Goal: Obtain resource: Obtain resource

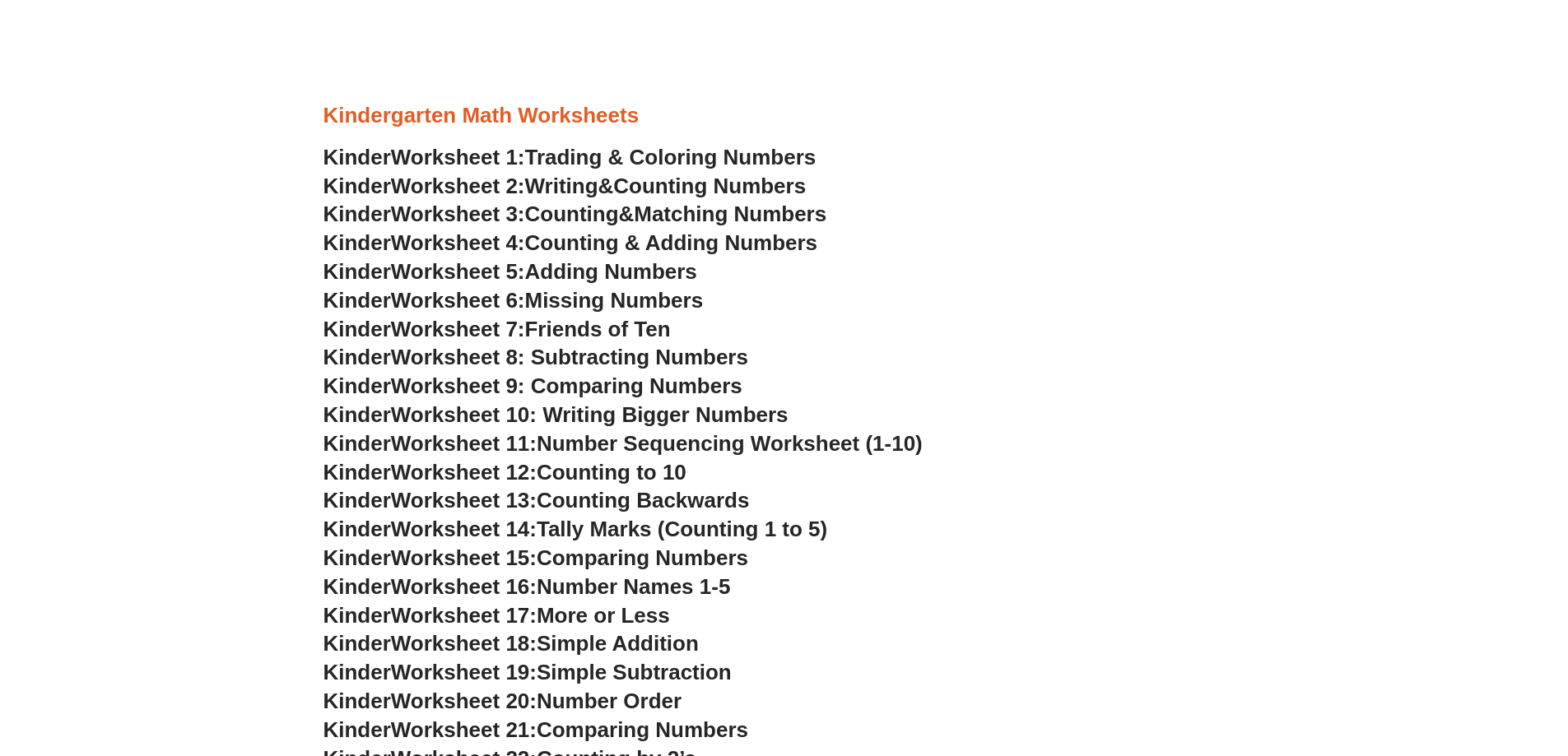
scroll to position [822, 0]
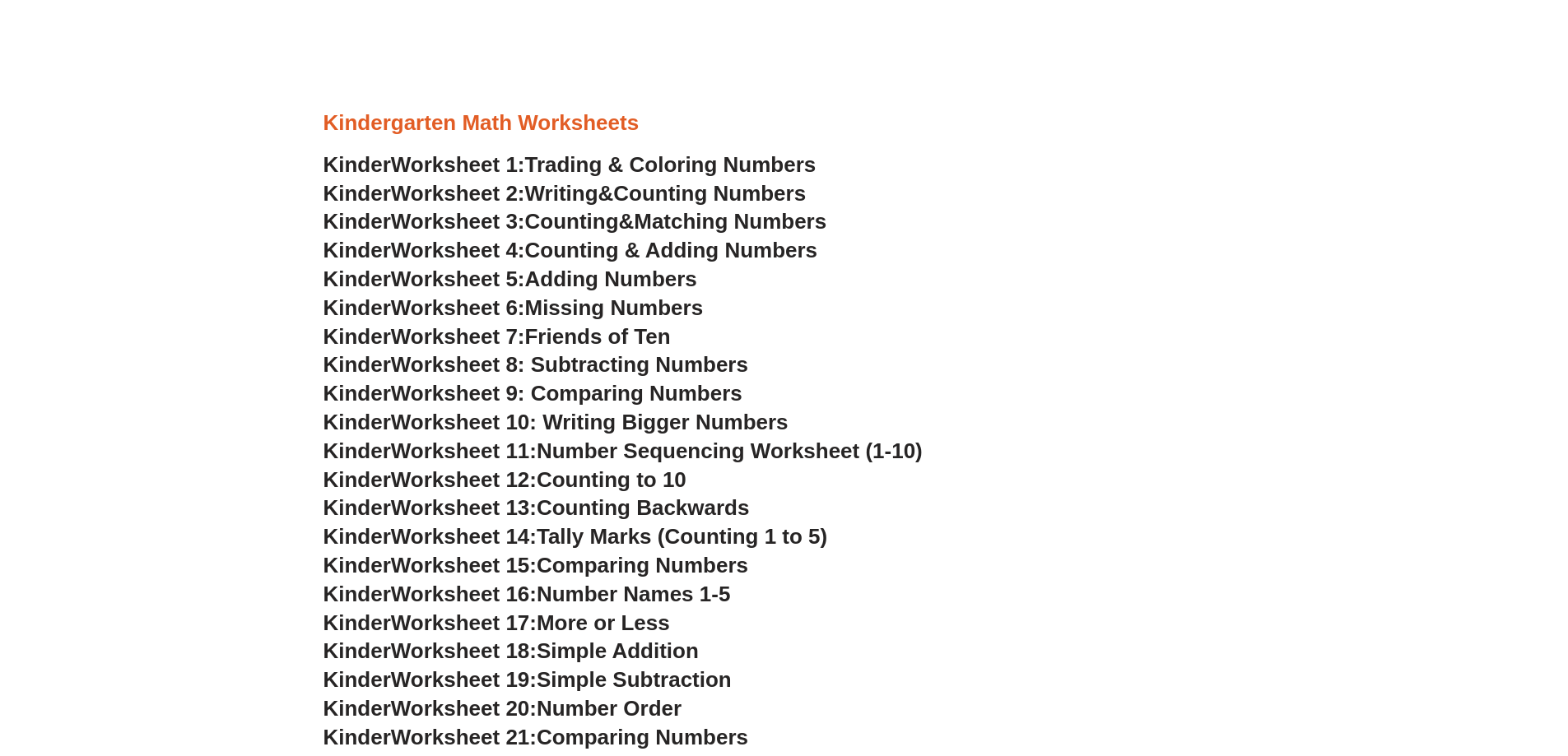
click at [435, 160] on span "Worksheet 1:" at bounding box center [458, 164] width 134 height 25
click at [428, 342] on span "Worksheet 7:" at bounding box center [458, 336] width 134 height 25
click at [527, 373] on span "Worksheet 8: Subtracting Numbers" at bounding box center [569, 364] width 358 height 25
click at [449, 425] on span "Worksheet 10: Writing Bigger Numbers" at bounding box center [589, 422] width 397 height 25
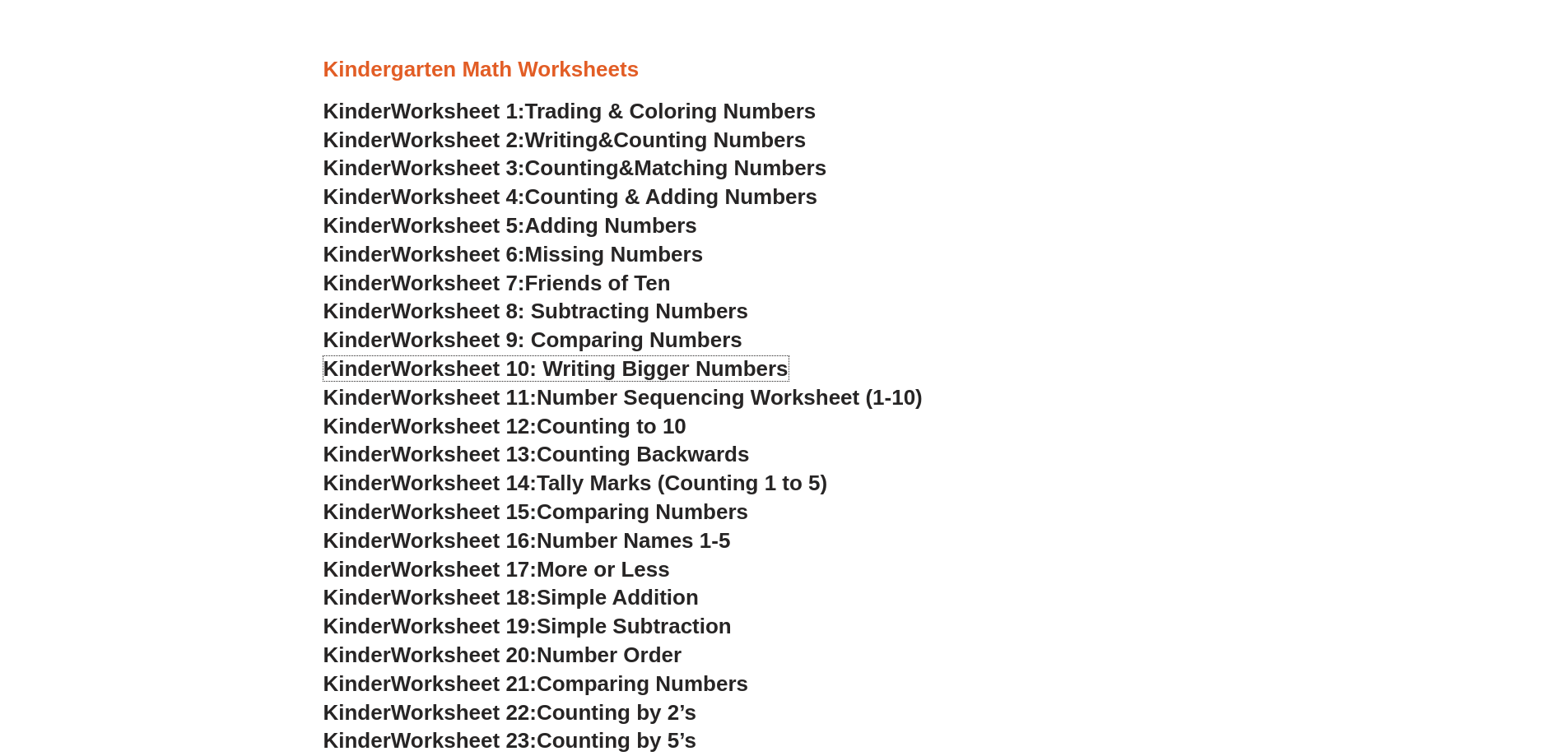
scroll to position [905, 0]
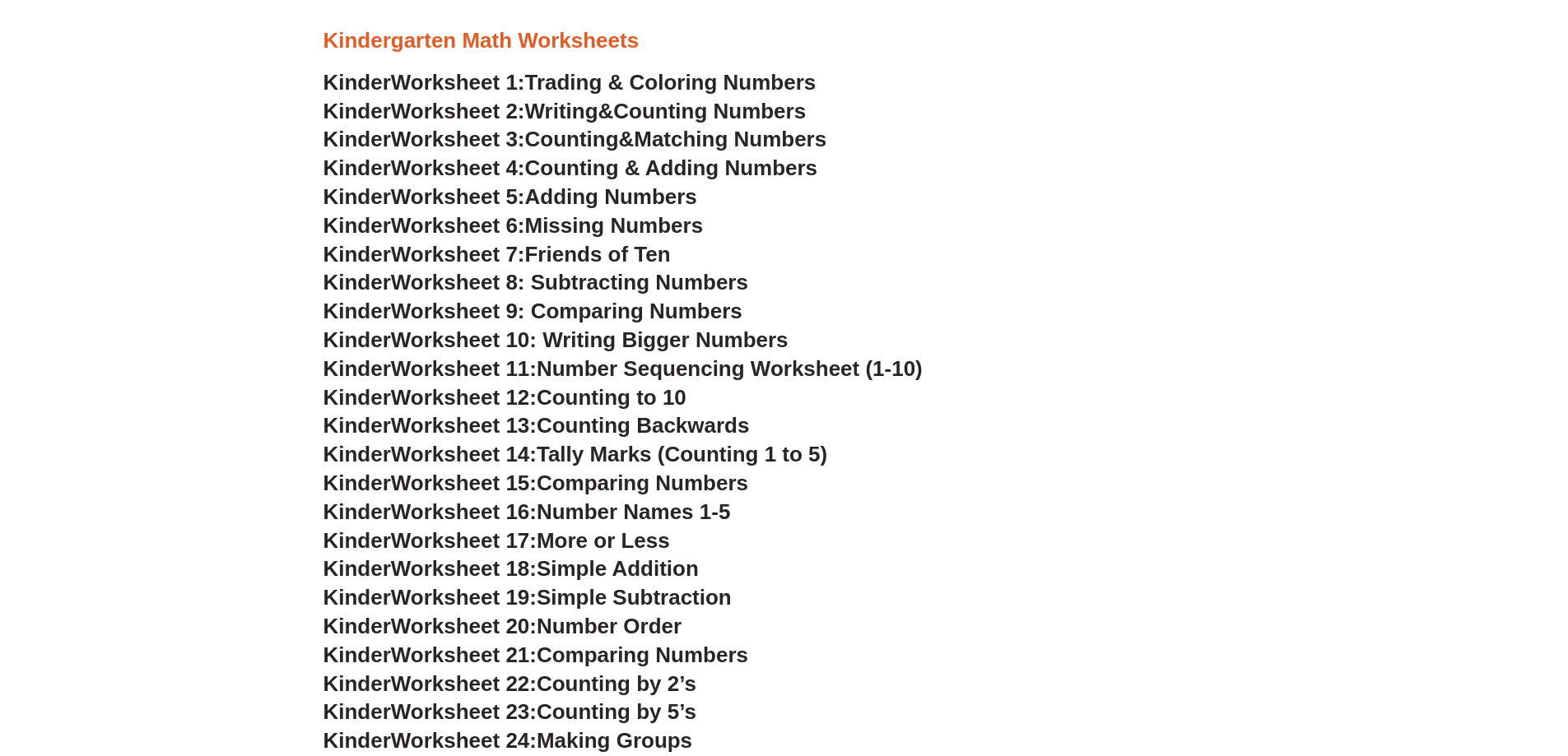
click at [530, 453] on span "Worksheet 14:" at bounding box center [464, 454] width 146 height 25
click at [448, 397] on span "Worksheet 12:" at bounding box center [464, 397] width 146 height 25
click at [471, 425] on span "Worksheet 13:" at bounding box center [464, 425] width 146 height 25
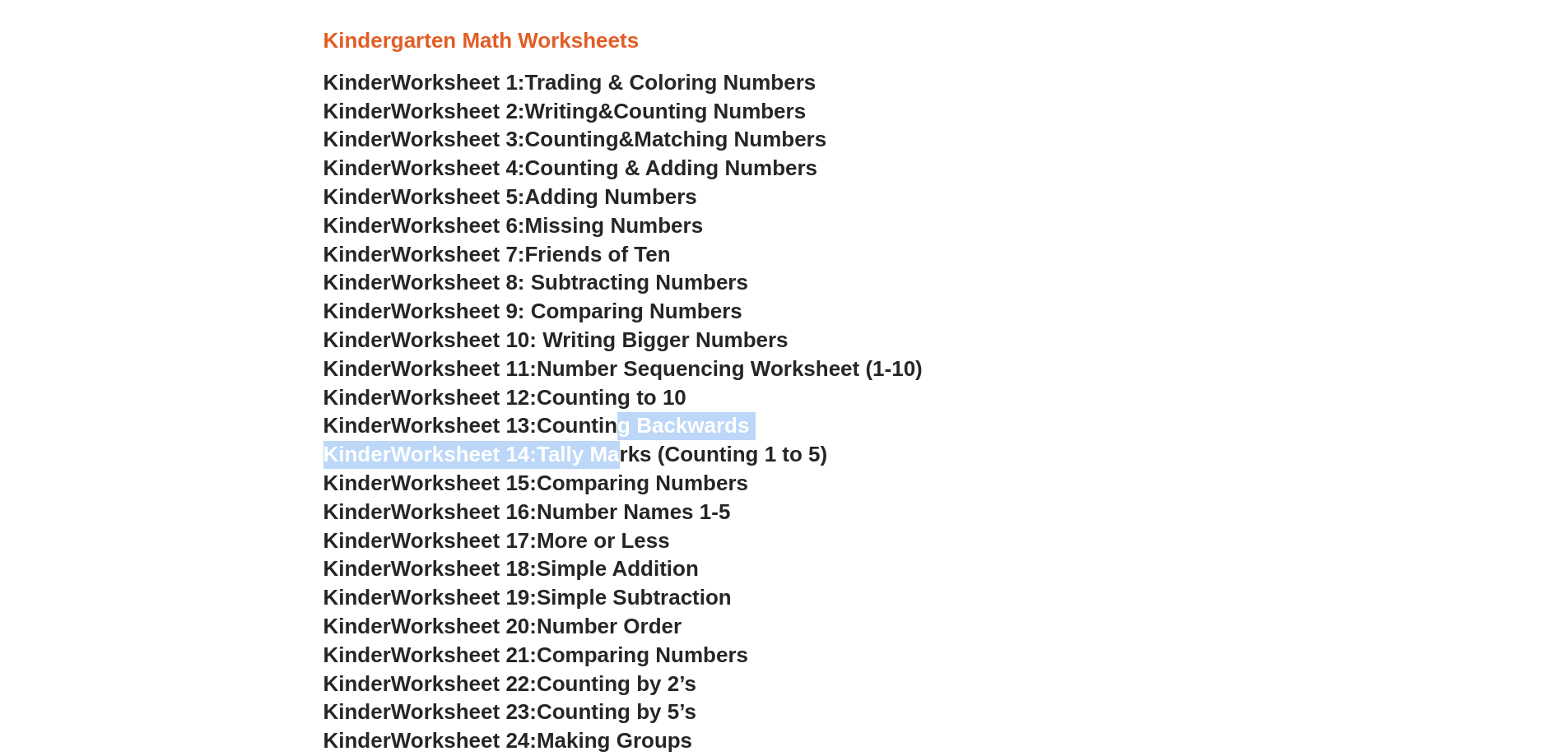
drag, startPoint x: 629, startPoint y: 441, endPoint x: 639, endPoint y: 448, distance: 12.2
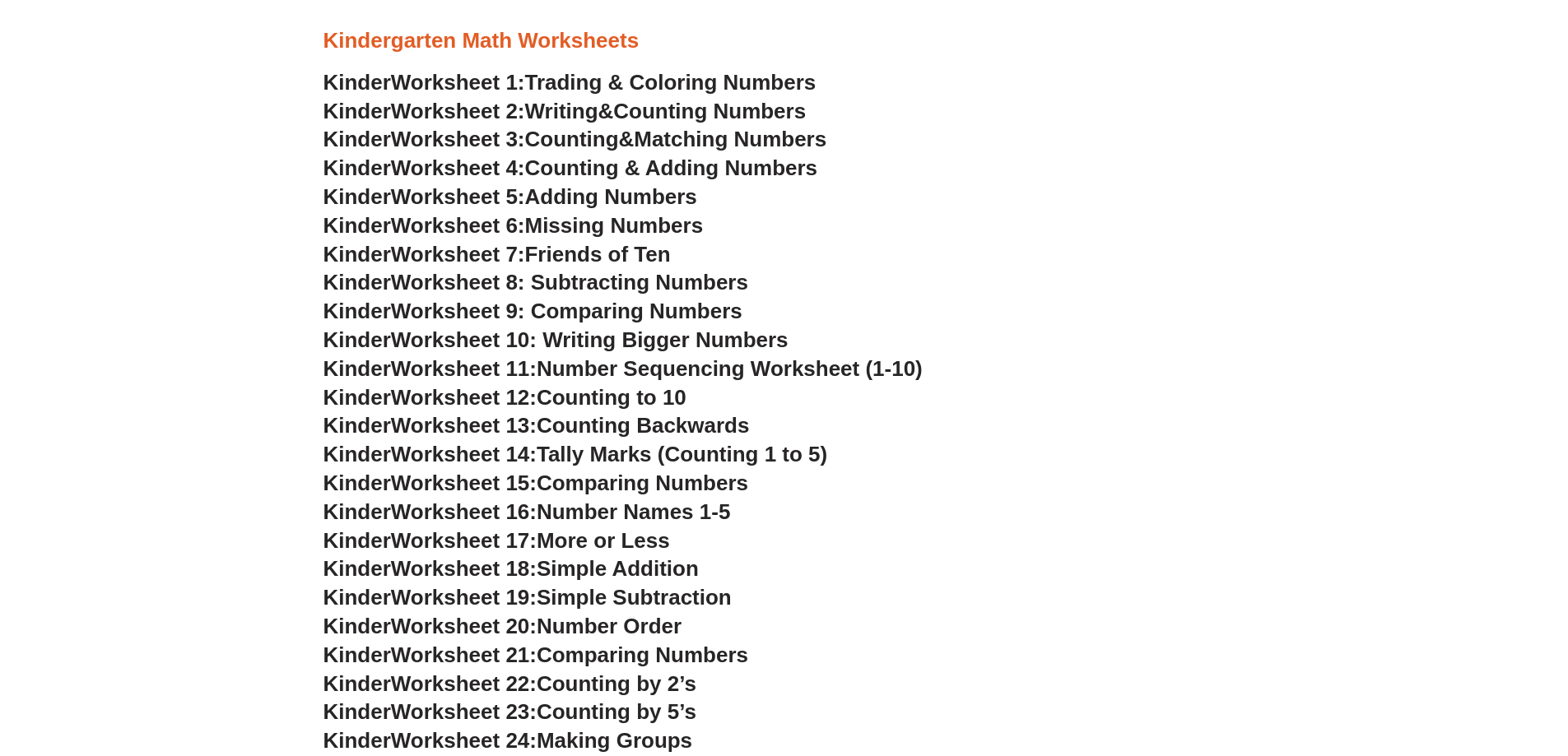
click at [713, 454] on span "Tally Marks (Counting 1 to 5)" at bounding box center [681, 454] width 290 height 25
click at [714, 454] on span "Tally Marks (Counting 1 to 5)" at bounding box center [681, 454] width 290 height 25
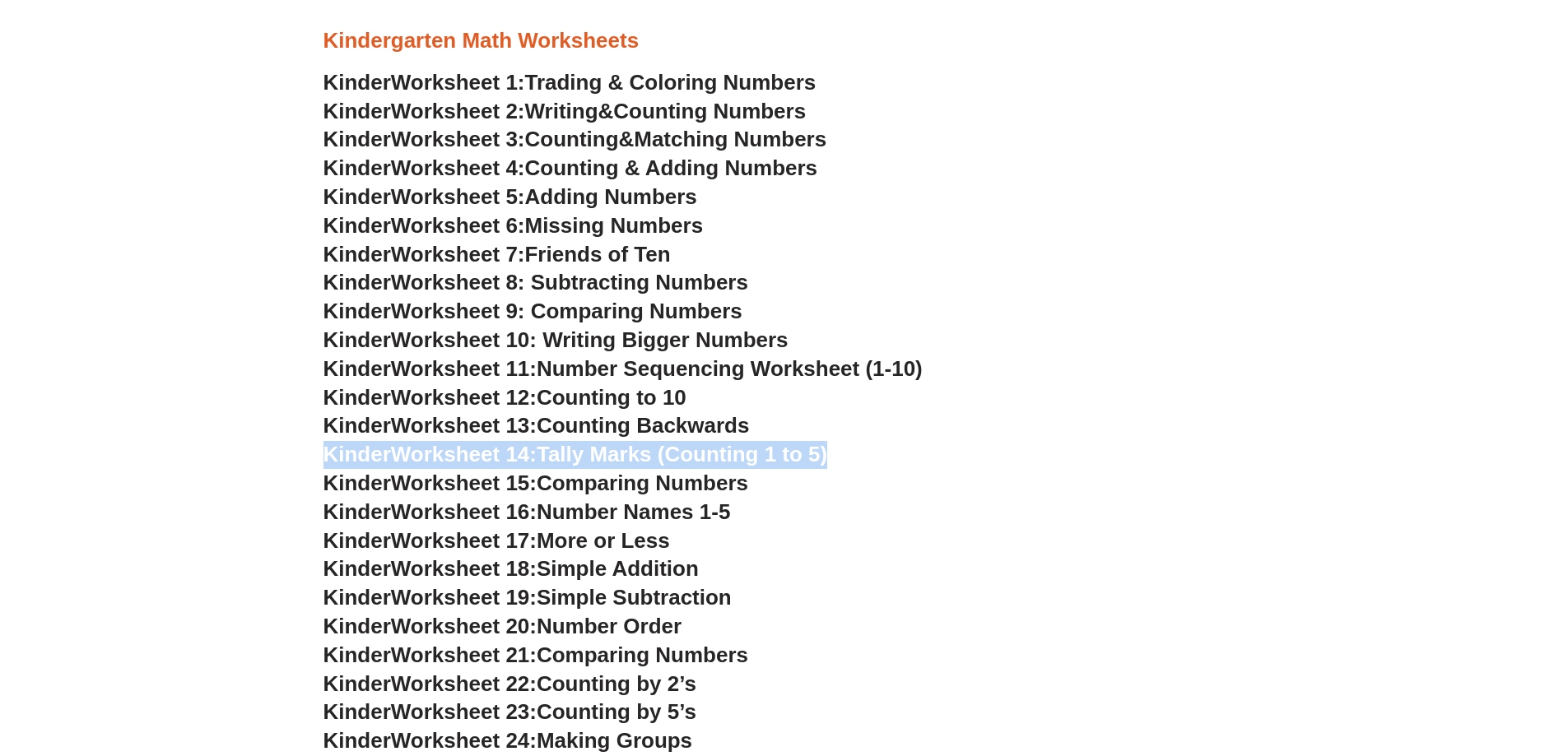
click at [714, 454] on span "Tally Marks (Counting 1 to 5)" at bounding box center [681, 454] width 290 height 25
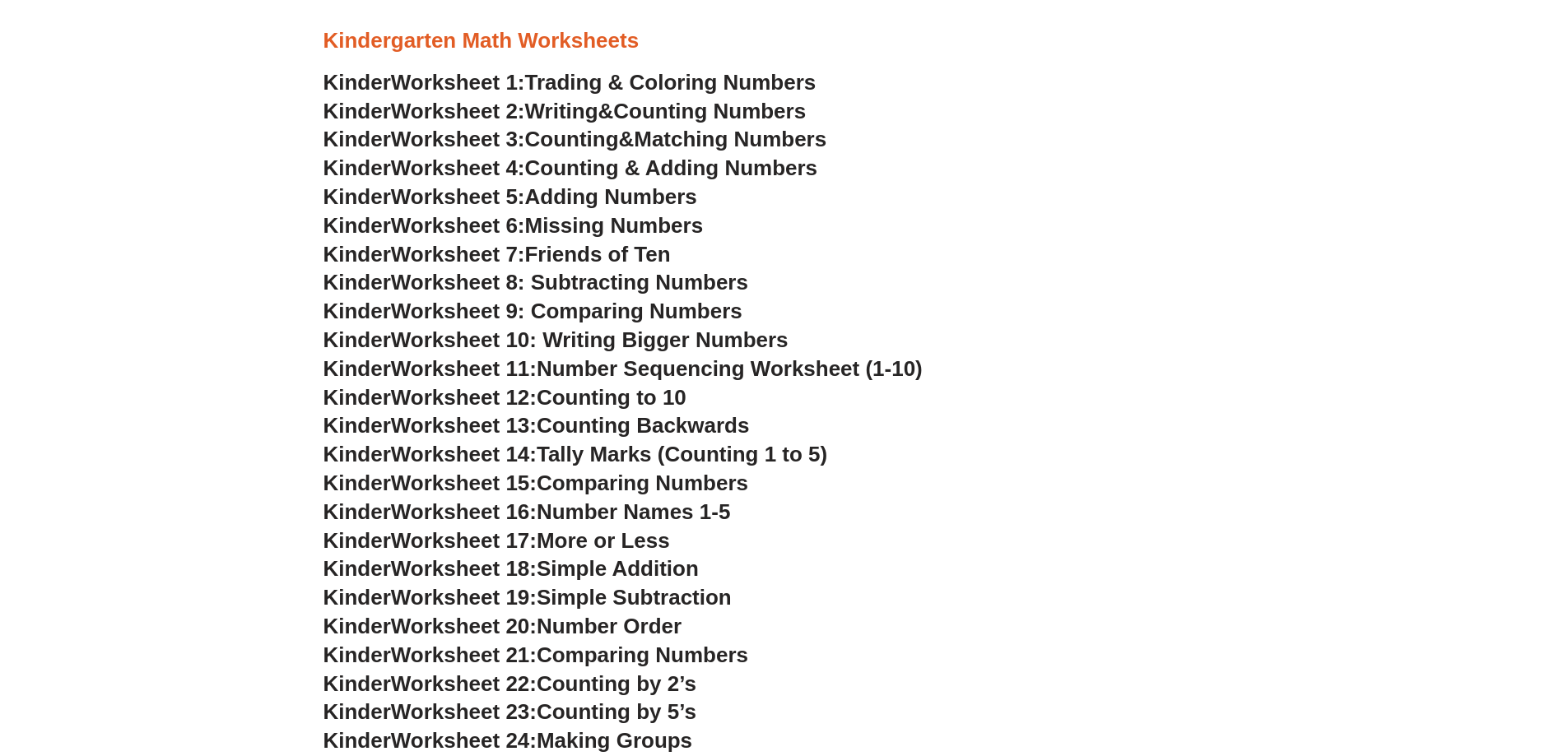
click at [613, 474] on span "Comparing Numbers" at bounding box center [643, 483] width 212 height 25
click at [590, 482] on span "Comparing Numbers" at bounding box center [643, 483] width 212 height 25
click at [561, 524] on span "Number Names 1-5" at bounding box center [633, 511] width 194 height 25
click at [562, 513] on span "Number Names 1-5" at bounding box center [633, 511] width 194 height 25
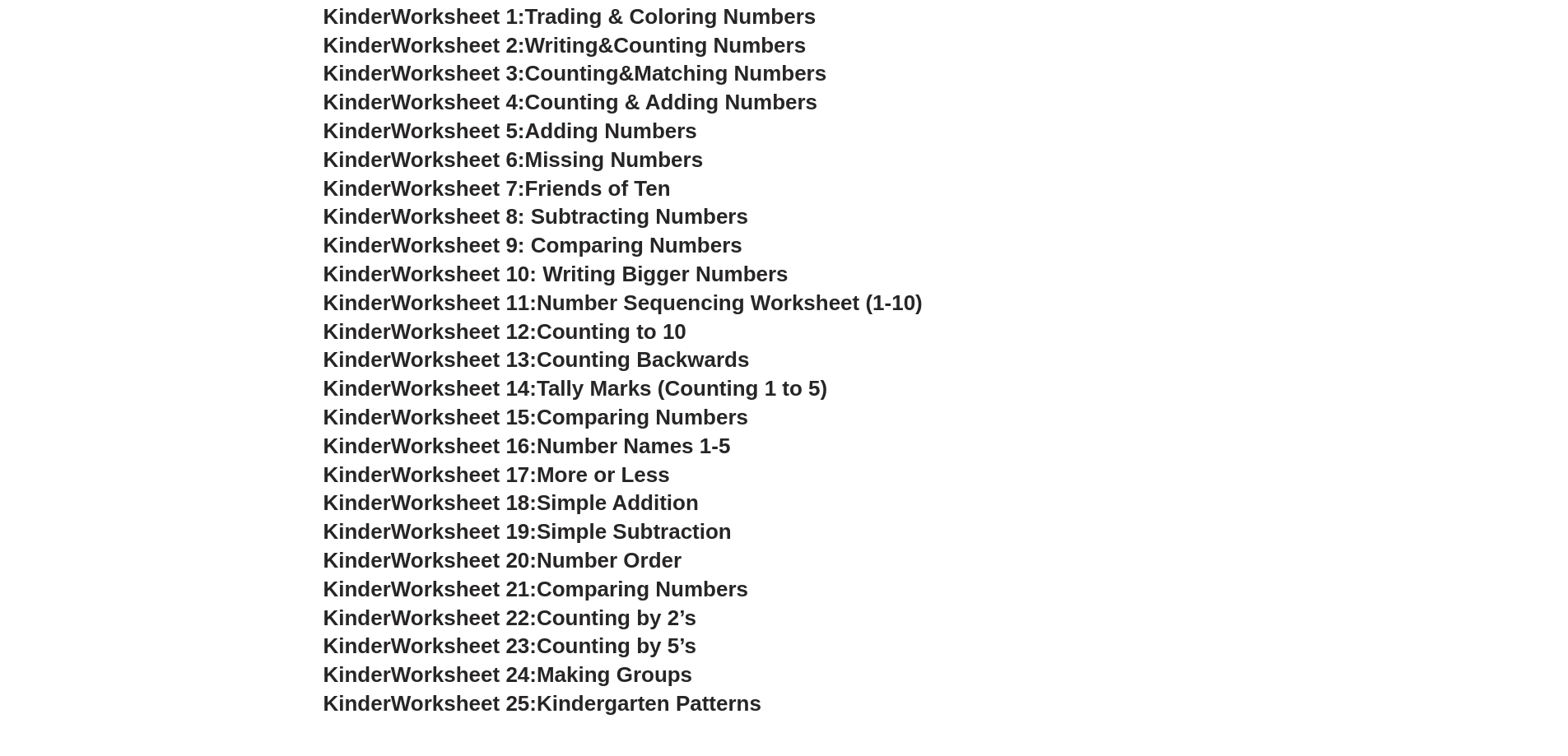
scroll to position [1069, 0]
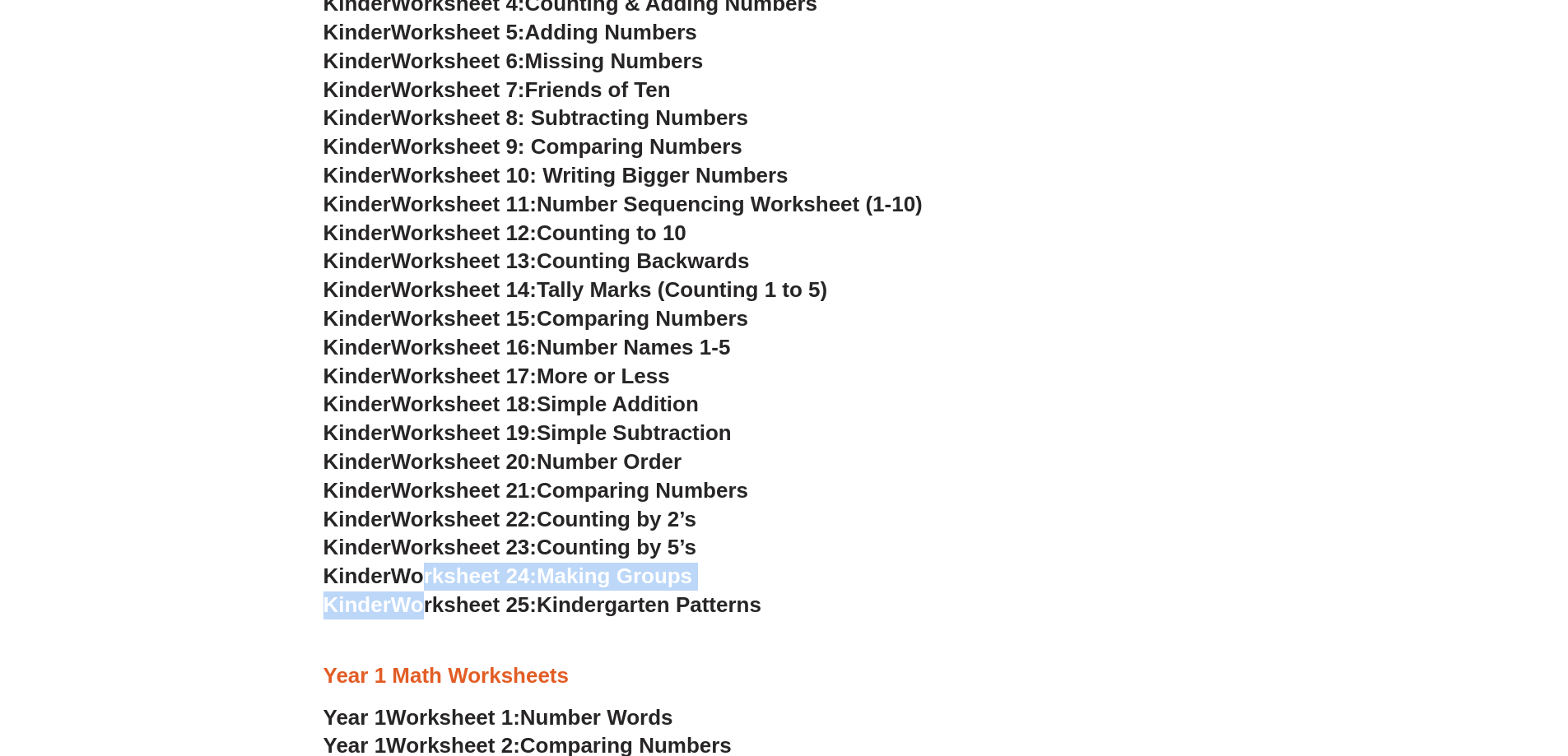
drag, startPoint x: 432, startPoint y: 576, endPoint x: 427, endPoint y: 595, distance: 19.6
click at [427, 595] on div "Kindergarten Math Worksheets Kinder Worksheet 1: Trading & Coloring Numbers Kin…" at bounding box center [784, 700] width 938 height 2155
click at [451, 601] on span "Worksheet 25:" at bounding box center [464, 604] width 146 height 25
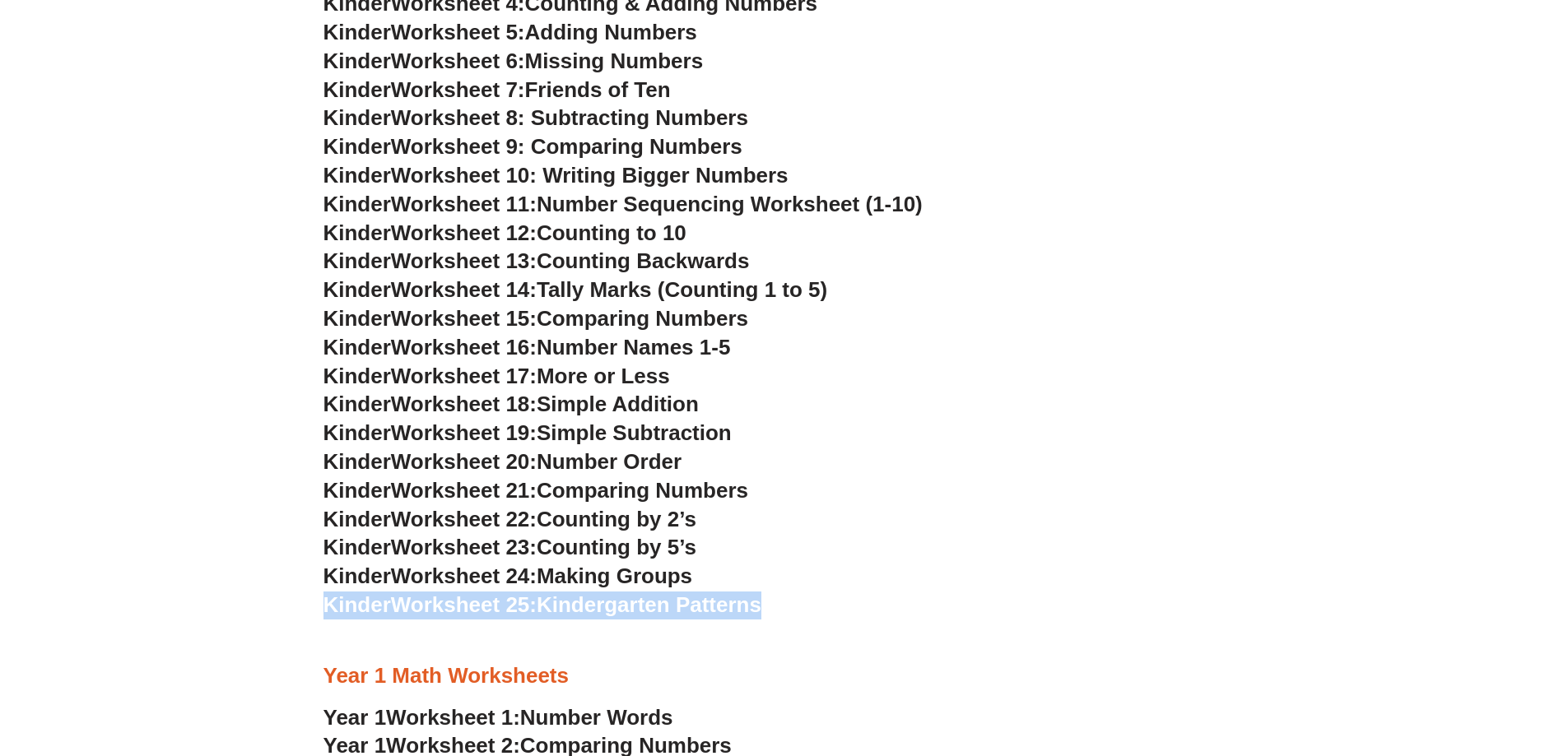
click at [453, 602] on span "Worksheet 25:" at bounding box center [464, 604] width 146 height 25
click at [499, 263] on span "Worksheet 13:" at bounding box center [464, 261] width 146 height 25
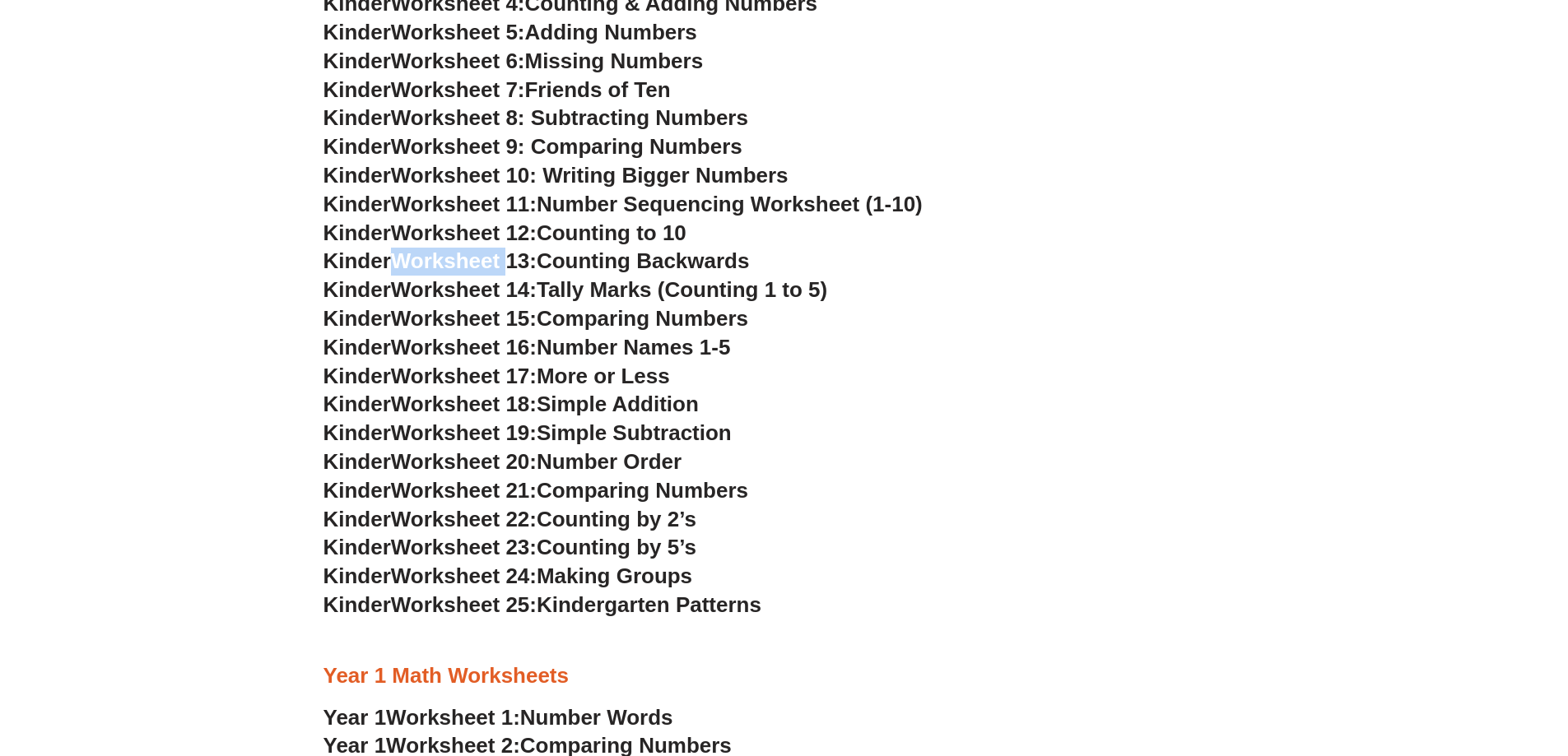
click at [499, 263] on span "Worksheet 13:" at bounding box center [464, 261] width 146 height 25
click at [512, 266] on span "Worksheet 13:" at bounding box center [464, 261] width 146 height 25
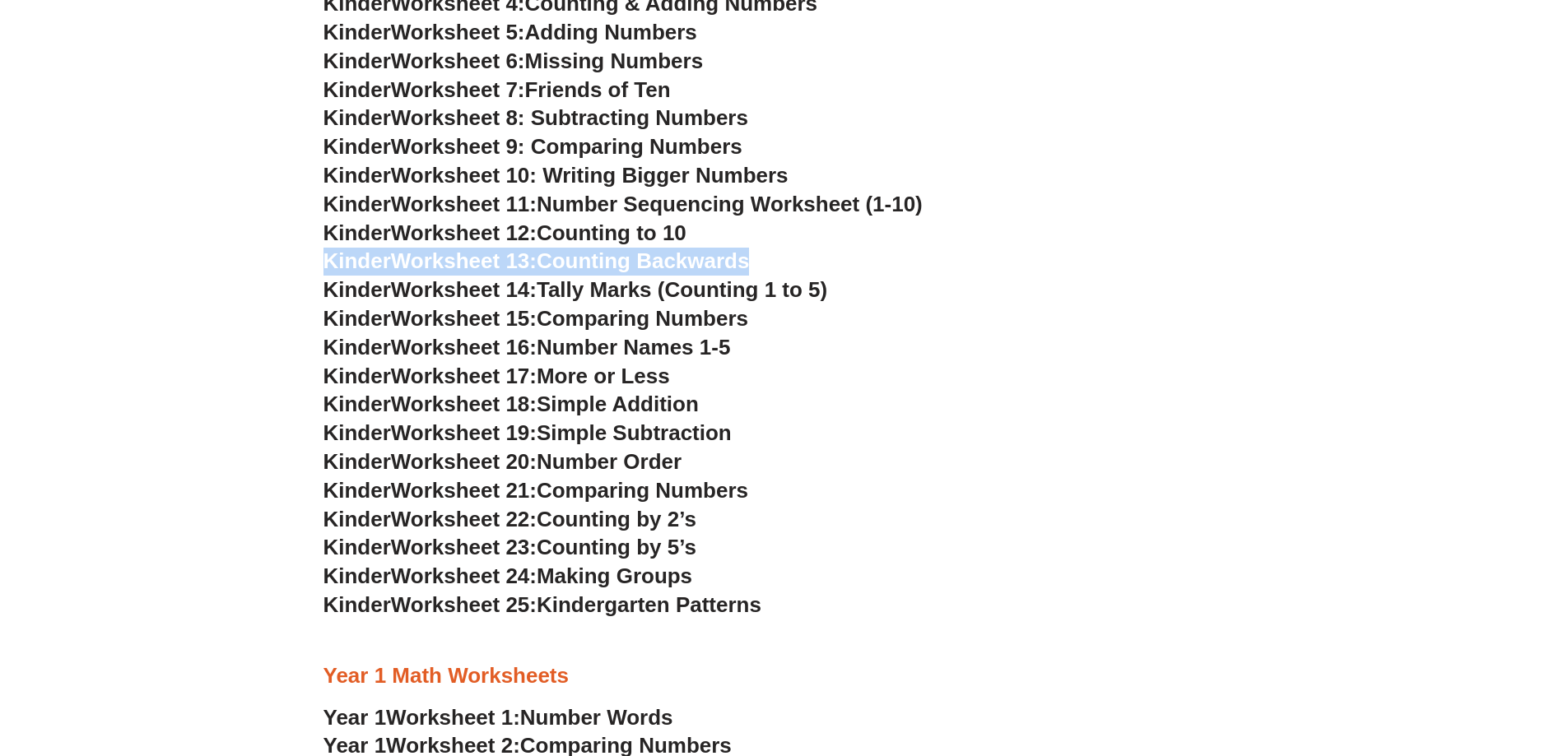
click at [498, 20] on span "Worksheet 5:" at bounding box center [458, 32] width 134 height 25
click at [480, 299] on span "Worksheet 14:" at bounding box center [464, 289] width 146 height 25
click at [481, 288] on span "Worksheet 14:" at bounding box center [464, 289] width 146 height 25
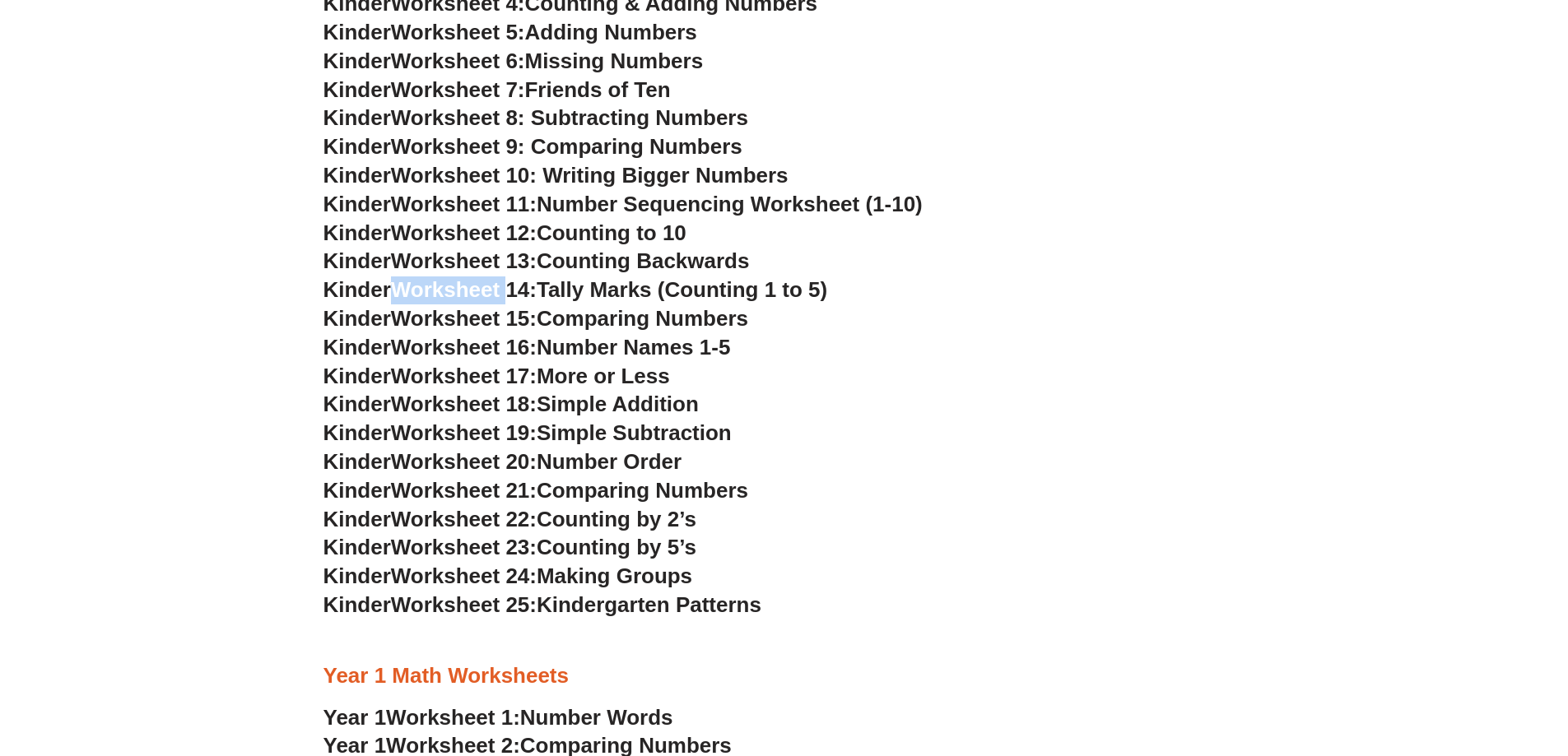
click at [481, 288] on span "Worksheet 14:" at bounding box center [464, 289] width 146 height 25
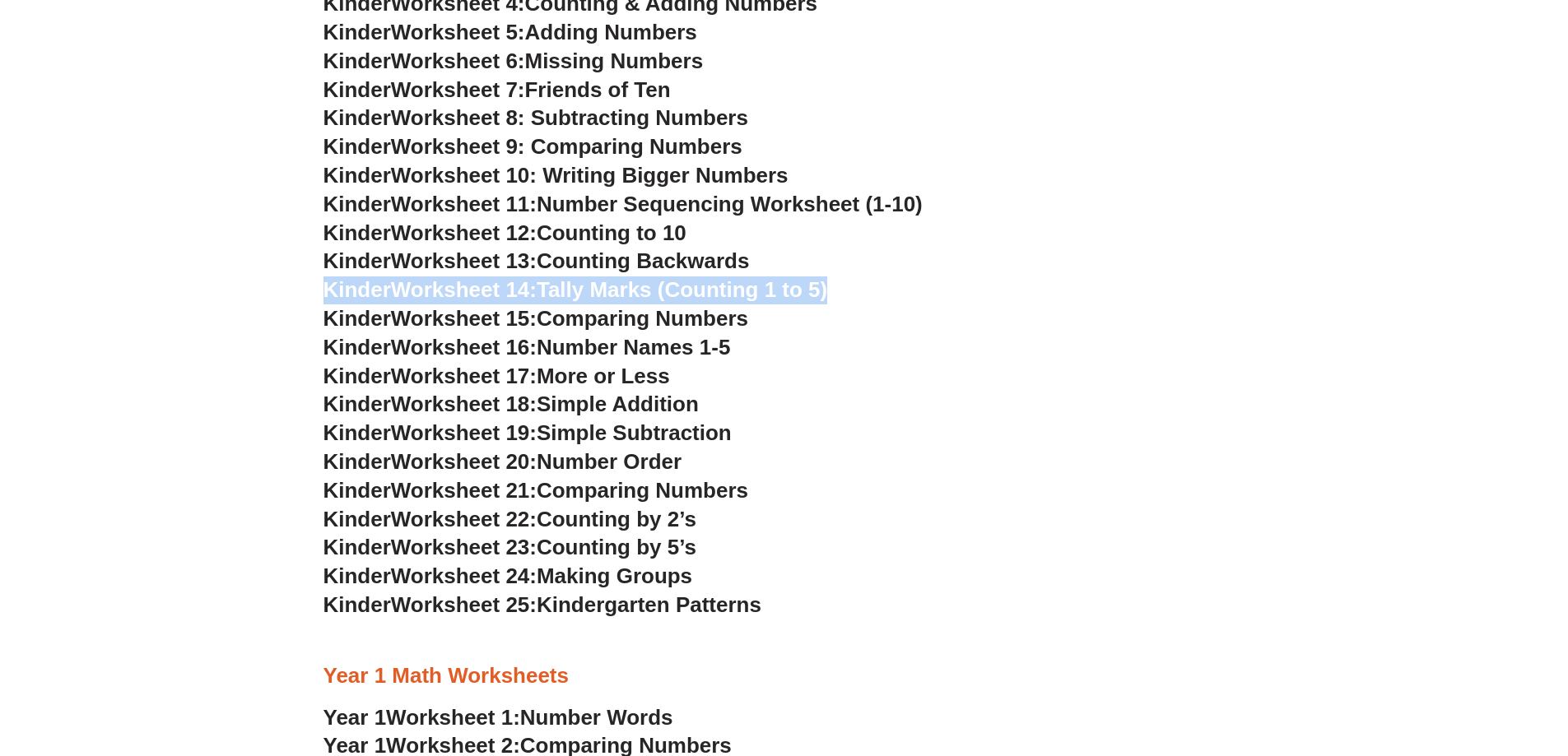
click at [481, 288] on span "Worksheet 14:" at bounding box center [464, 289] width 146 height 25
click at [569, 285] on span "Tally Marks (Counting 1 to 5)" at bounding box center [681, 289] width 290 height 25
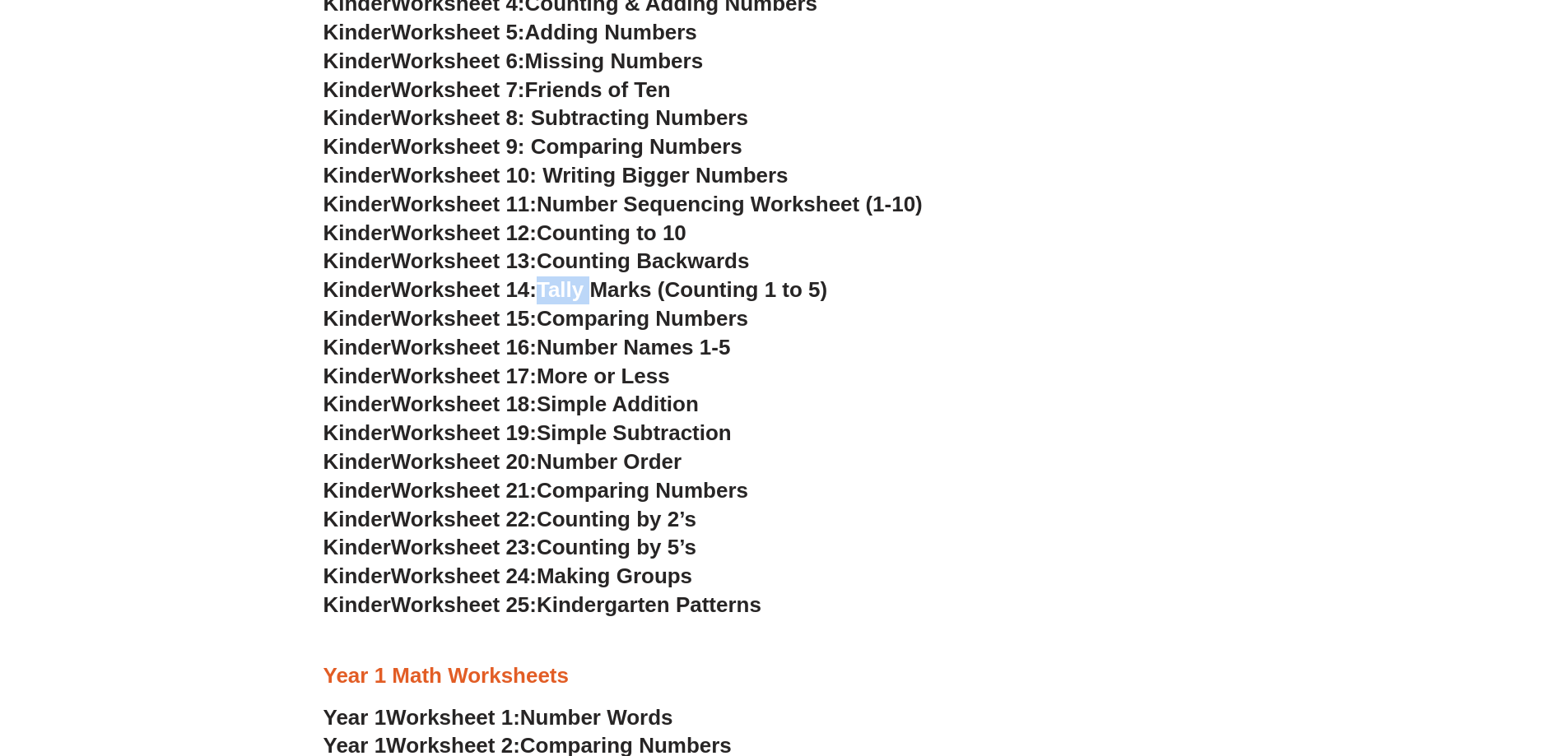
click at [569, 285] on span "Tally Marks (Counting 1 to 5)" at bounding box center [681, 289] width 290 height 25
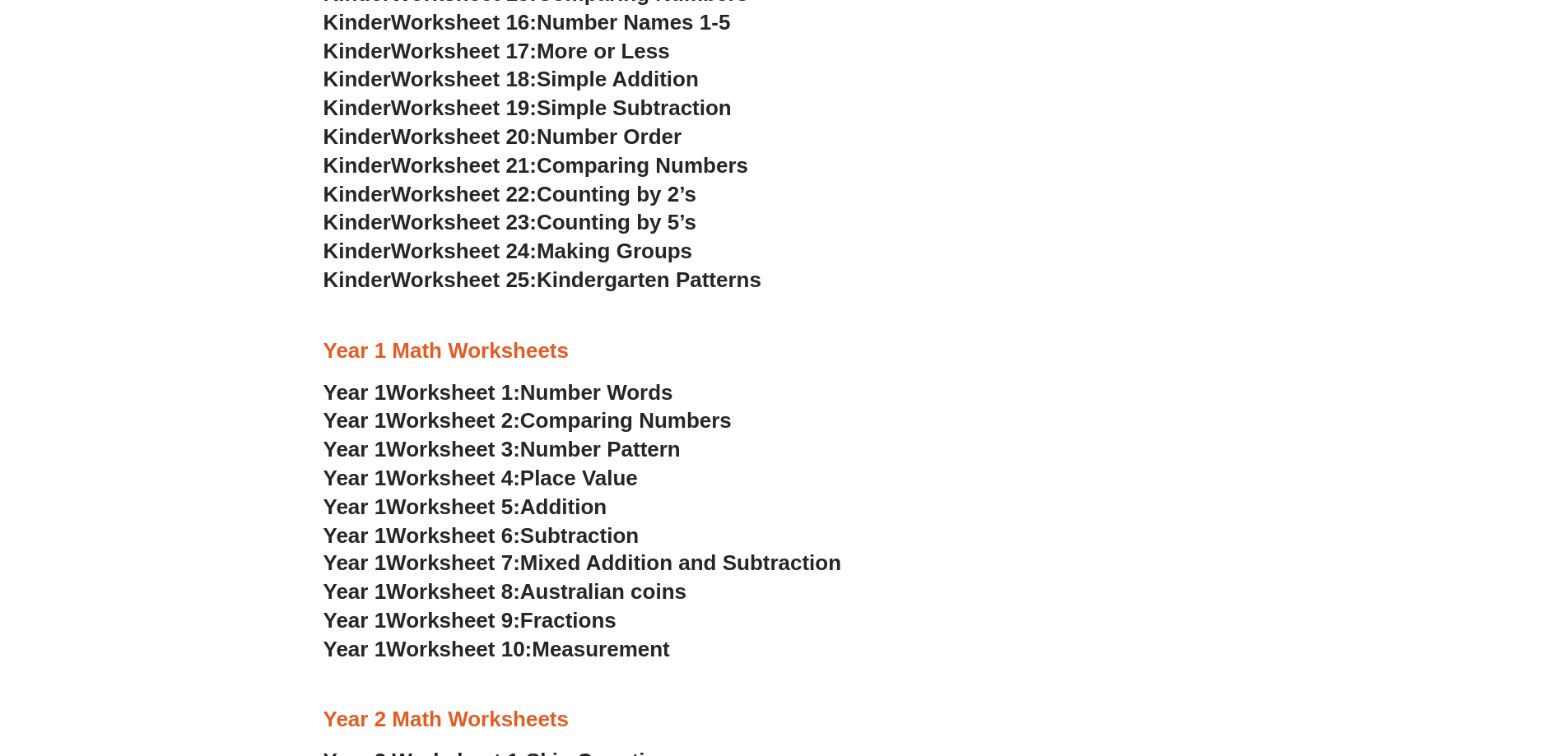
scroll to position [1398, 0]
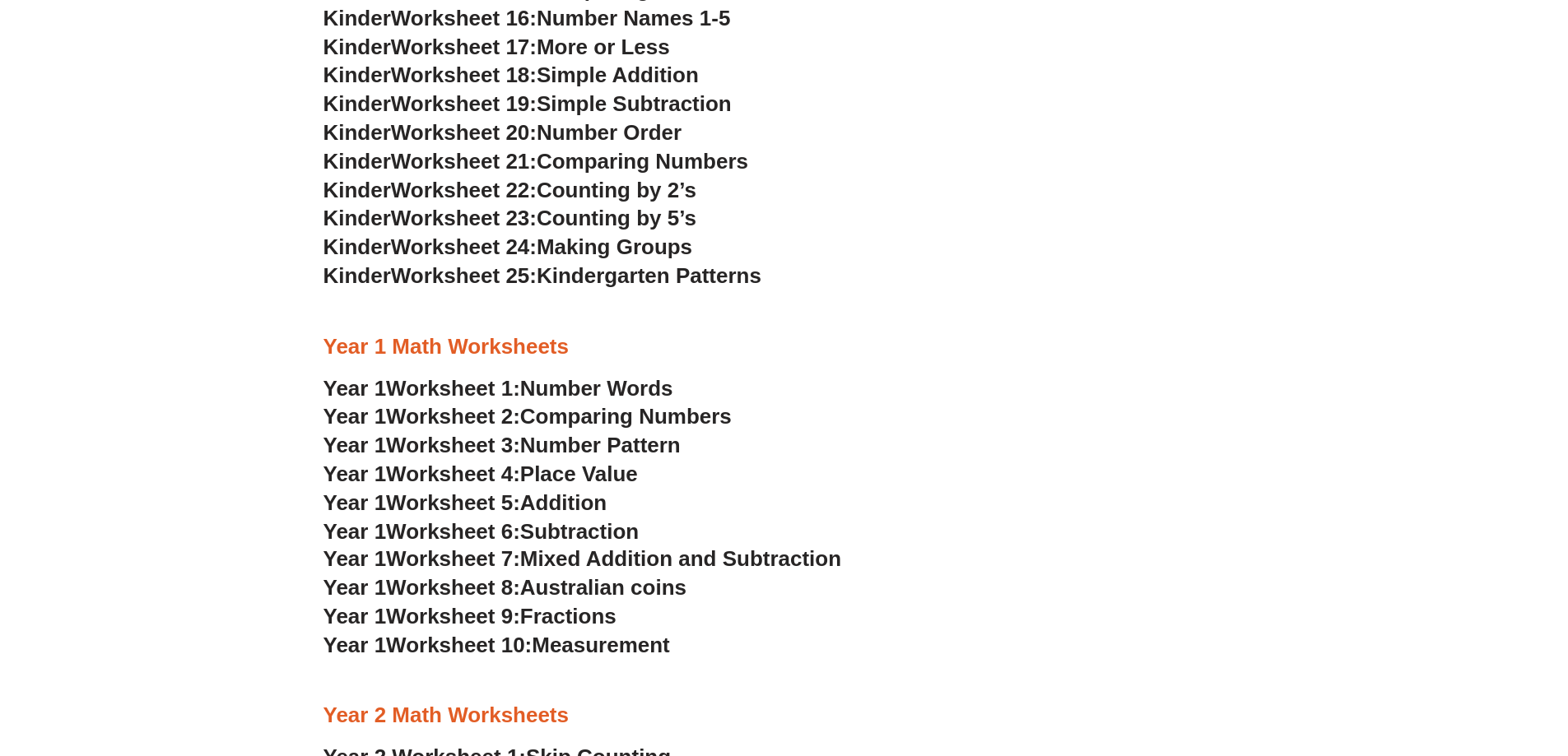
click at [414, 475] on span "Worksheet 4:" at bounding box center [453, 474] width 134 height 25
